Goal: Task Accomplishment & Management: Manage account settings

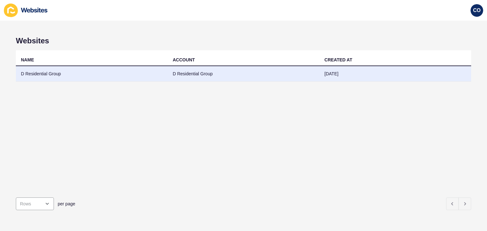
click at [39, 74] on td "D Residential Group" at bounding box center [92, 74] width 152 height 16
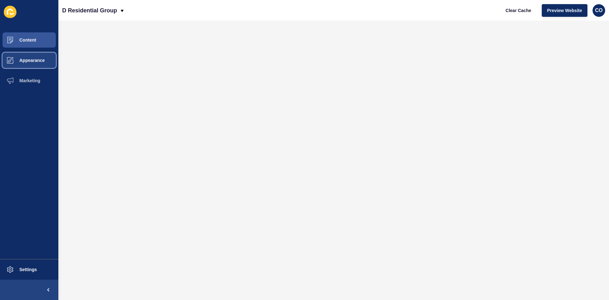
click at [36, 59] on span "Appearance" at bounding box center [22, 60] width 46 height 5
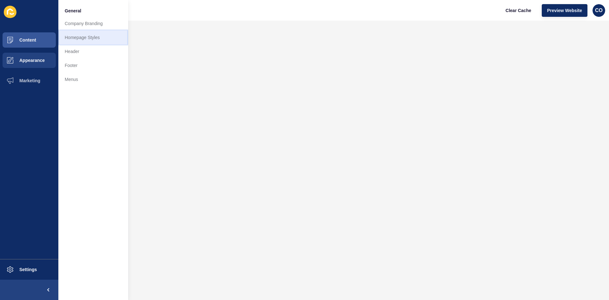
click at [83, 36] on link "Homepage Styles" at bounding box center [93, 37] width 70 height 14
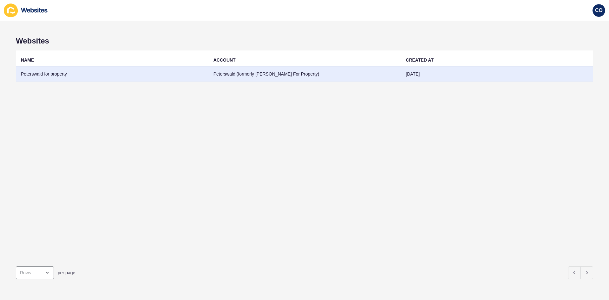
click at [220, 75] on td "Peterswald (formerly Charlotte Peterswald For Property)" at bounding box center [304, 74] width 192 height 16
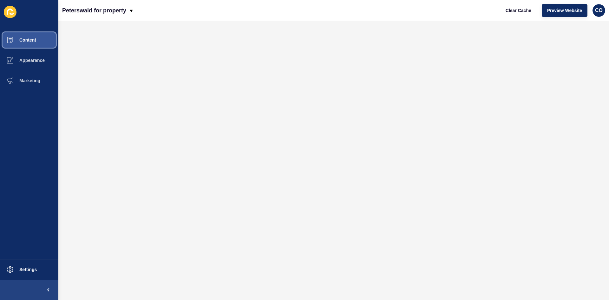
click at [30, 39] on span "Content" at bounding box center [17, 39] width 37 height 5
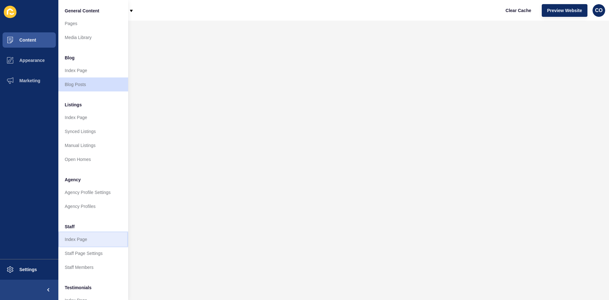
click at [88, 240] on link "Index Page" at bounding box center [93, 239] width 70 height 14
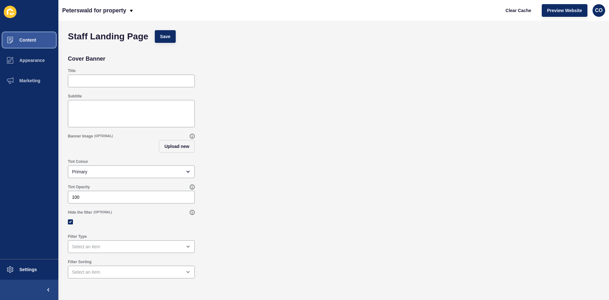
click at [27, 45] on button "Content" at bounding box center [29, 40] width 58 height 20
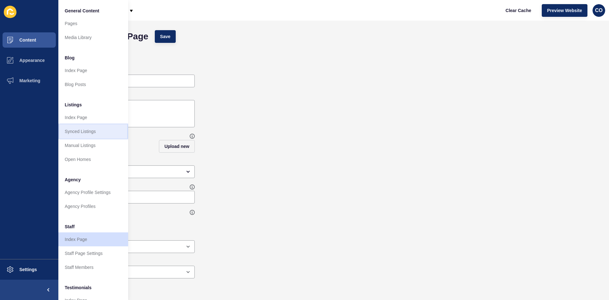
click at [93, 132] on link "Synced Listings" at bounding box center [93, 131] width 70 height 14
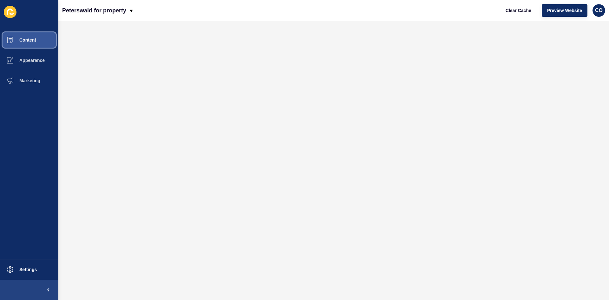
click at [42, 39] on button "Content" at bounding box center [29, 40] width 58 height 20
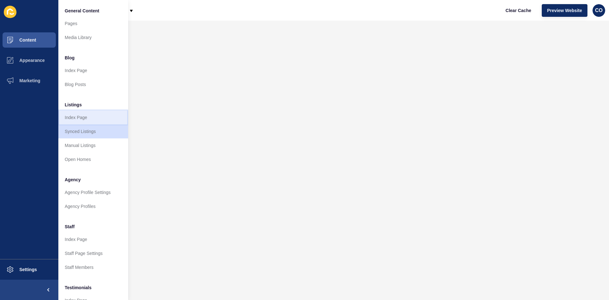
click at [89, 116] on link "Index Page" at bounding box center [93, 117] width 70 height 14
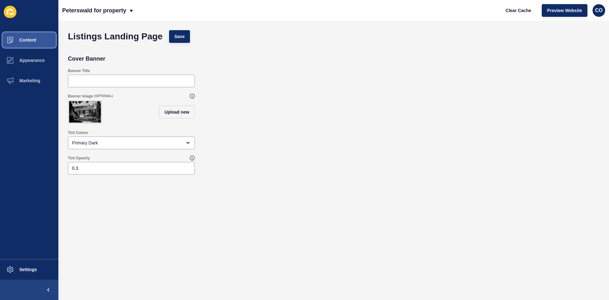
click at [37, 39] on button "Content" at bounding box center [29, 40] width 58 height 20
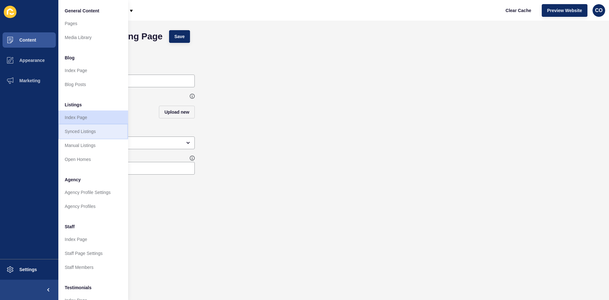
click at [95, 131] on link "Synced Listings" at bounding box center [93, 131] width 70 height 14
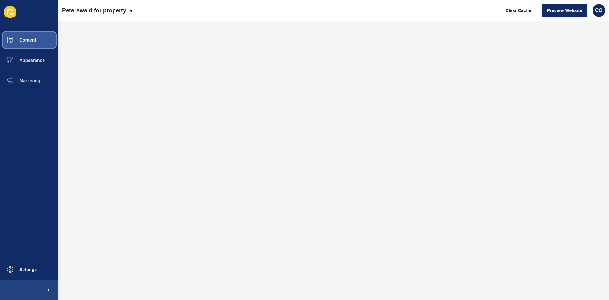
click at [30, 44] on button "Content" at bounding box center [29, 40] width 58 height 20
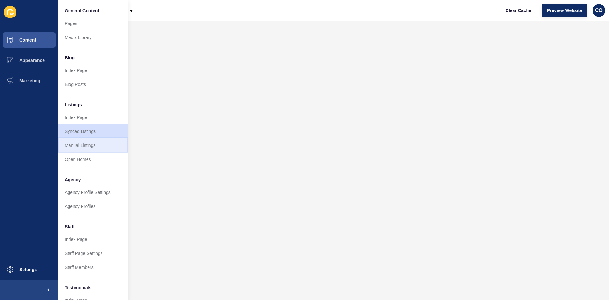
click at [102, 147] on link "Manual Listings" at bounding box center [93, 145] width 70 height 14
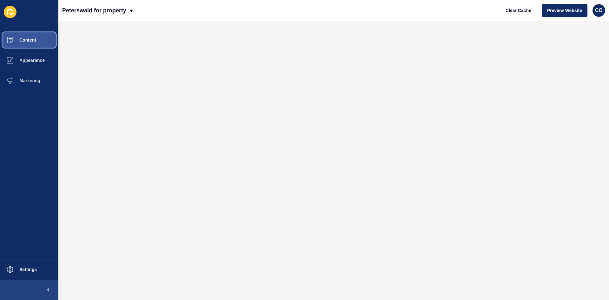
click at [30, 42] on button "Content" at bounding box center [29, 40] width 58 height 20
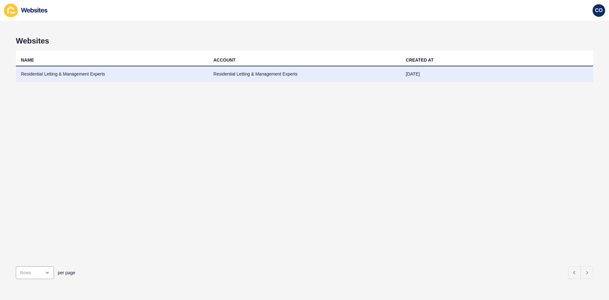
click at [82, 74] on td "Residential Letting & Management Experts" at bounding box center [112, 74] width 192 height 16
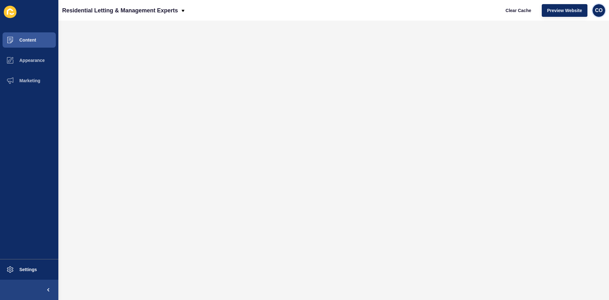
click at [598, 10] on span "CO" at bounding box center [599, 10] width 8 height 6
click at [570, 53] on link "Logout" at bounding box center [583, 53] width 47 height 14
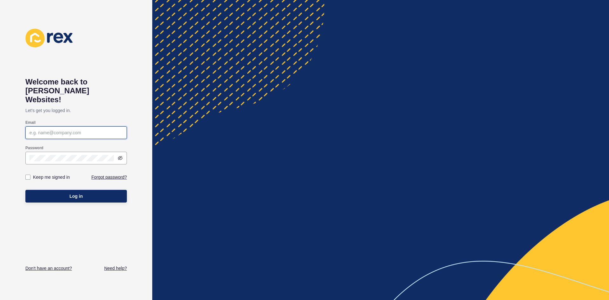
type input "christian.oliveros@rexsoftware.com.au"
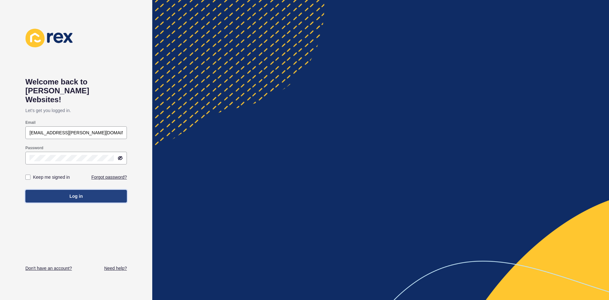
click at [109, 191] on button "Log in" at bounding box center [75, 196] width 101 height 13
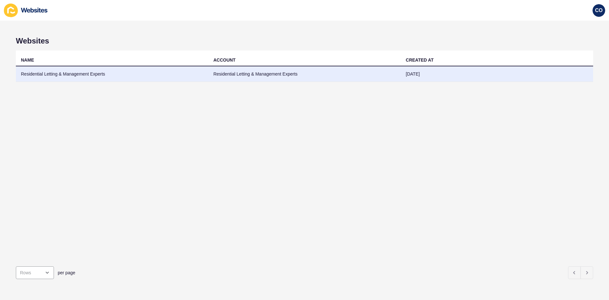
click at [67, 74] on td "Residential Letting & Management Experts" at bounding box center [112, 74] width 192 height 16
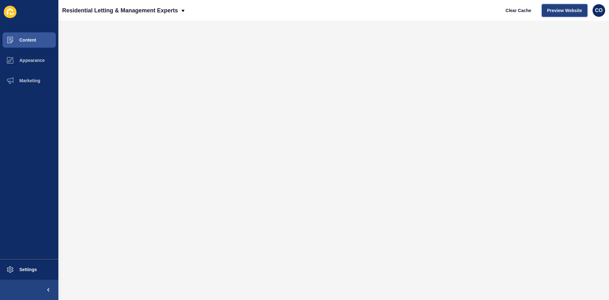
click at [572, 11] on span "Preview Website" at bounding box center [564, 10] width 35 height 6
drag, startPoint x: 33, startPoint y: 270, endPoint x: 38, endPoint y: 271, distance: 4.8
click at [33, 271] on span "Settings" at bounding box center [18, 269] width 38 height 5
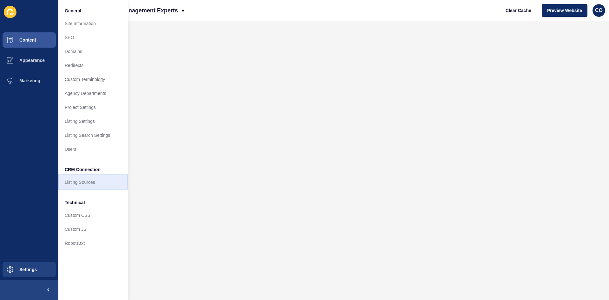
click at [90, 181] on link "Listing Sources" at bounding box center [93, 182] width 70 height 14
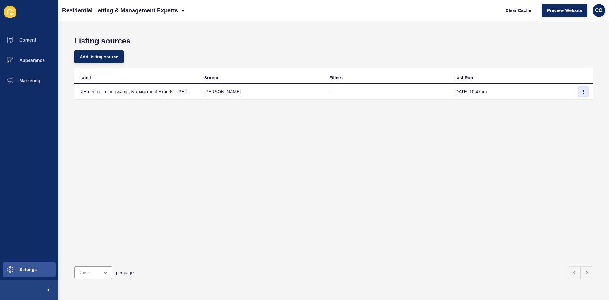
click at [581, 91] on icon "button" at bounding box center [583, 92] width 4 height 4
click at [556, 104] on link "Sync now" at bounding box center [561, 104] width 44 height 14
click at [580, 94] on button "button" at bounding box center [583, 91] width 10 height 9
click at [556, 106] on link "Sync now" at bounding box center [561, 104] width 44 height 14
click at [520, 10] on span "Clear Cache" at bounding box center [518, 10] width 26 height 6
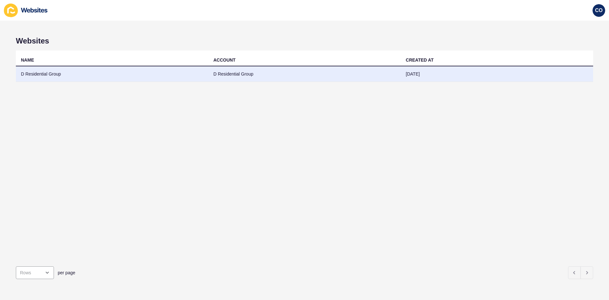
click at [38, 76] on td "D Residential Group" at bounding box center [112, 74] width 192 height 16
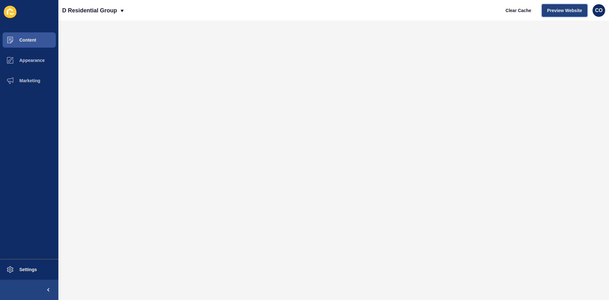
click at [560, 11] on span "Preview Website" at bounding box center [564, 10] width 35 height 6
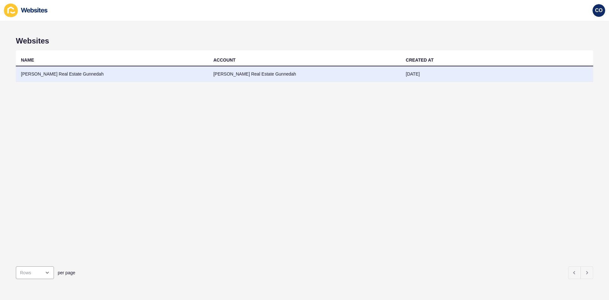
click at [75, 74] on td "[PERSON_NAME] Real Estate Gunnedah" at bounding box center [112, 74] width 192 height 16
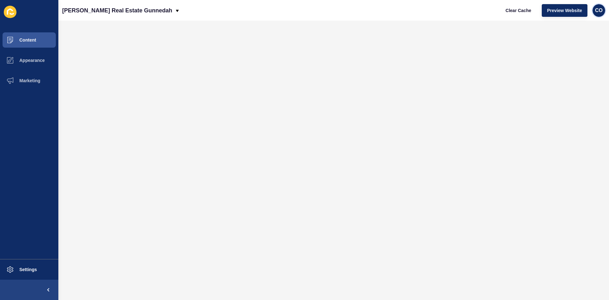
click at [598, 11] on span "CO" at bounding box center [599, 10] width 8 height 6
click at [574, 55] on link "Logout" at bounding box center [583, 53] width 47 height 14
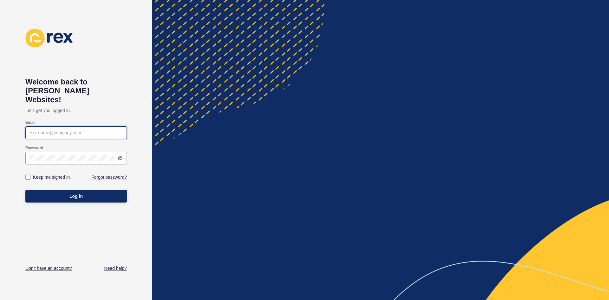
type input "[EMAIL_ADDRESS][PERSON_NAME][DOMAIN_NAME]"
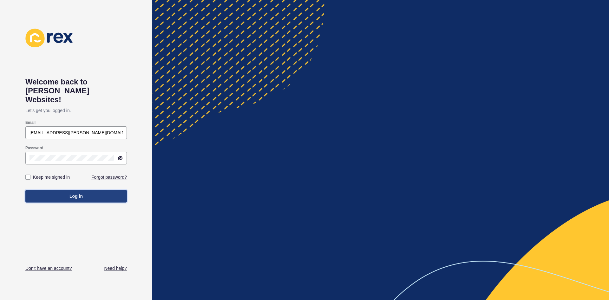
click at [86, 190] on button "Log in" at bounding box center [75, 196] width 101 height 13
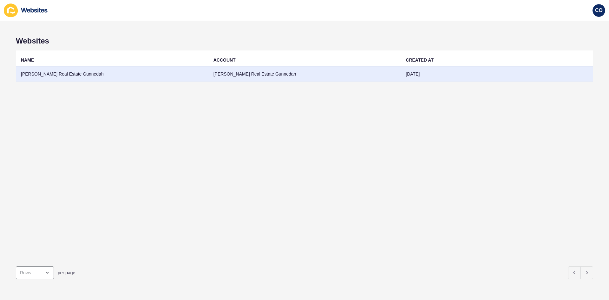
click at [70, 73] on td "[PERSON_NAME] Real Estate Gunnedah" at bounding box center [112, 74] width 192 height 16
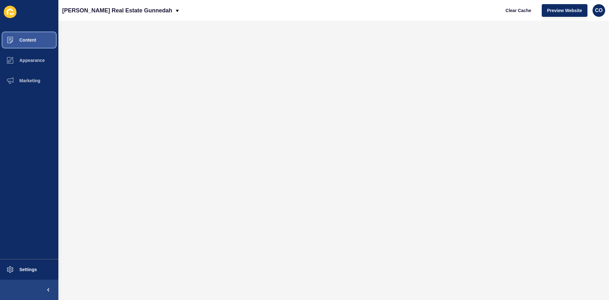
click at [38, 41] on button "Content" at bounding box center [29, 40] width 58 height 20
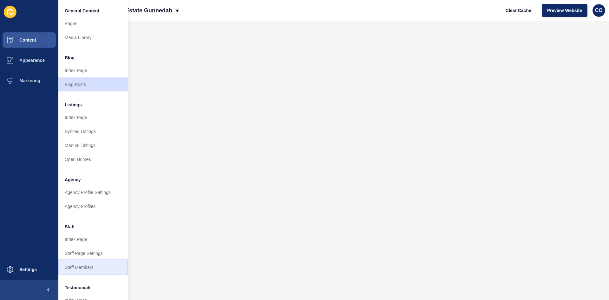
click at [94, 265] on link "Staff Members" at bounding box center [93, 267] width 70 height 14
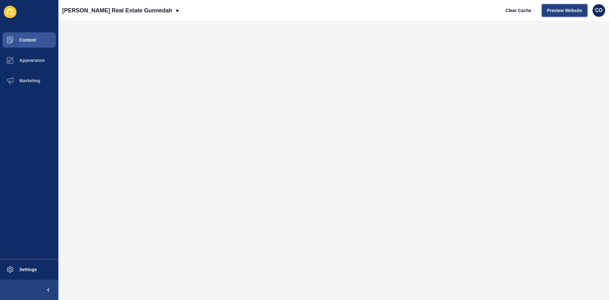
click at [558, 12] on span "Preview Website" at bounding box center [564, 10] width 35 height 6
